Goal: Information Seeking & Learning: Compare options

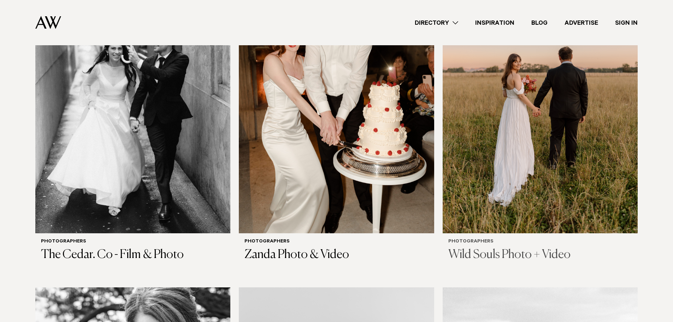
scroll to position [2149, 0]
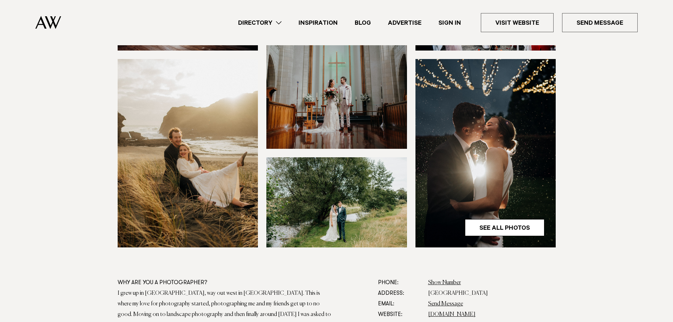
scroll to position [177, 0]
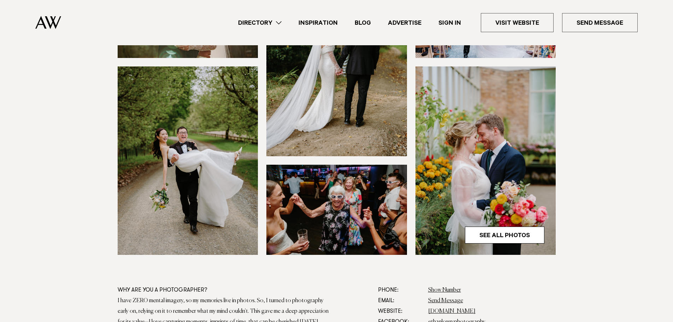
scroll to position [318, 0]
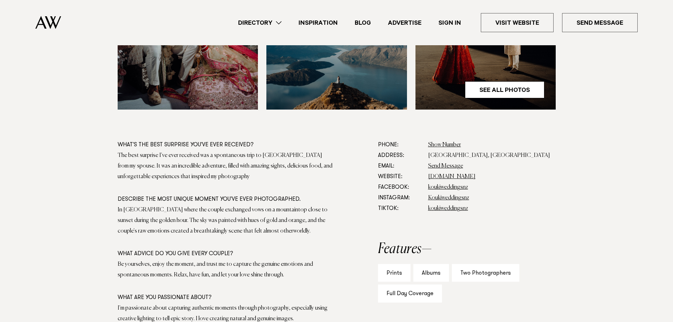
scroll to position [318, 0]
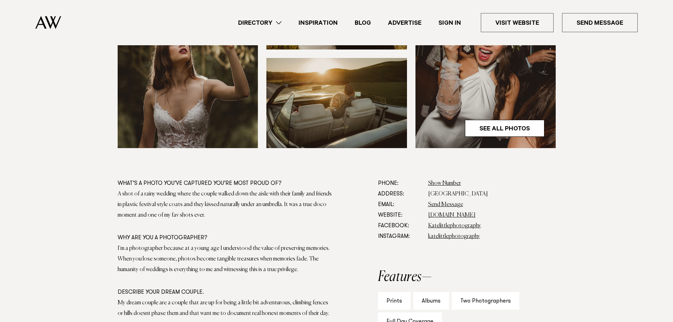
scroll to position [318, 0]
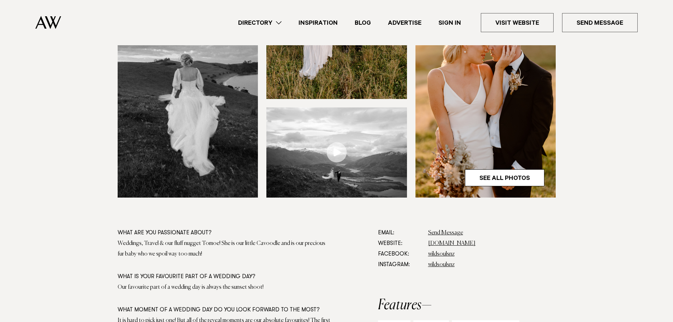
scroll to position [247, 0]
